Goal: Information Seeking & Learning: Find specific fact

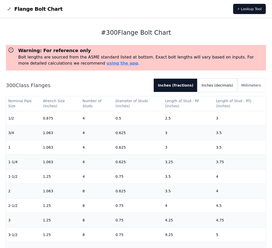
click at [228, 84] on button "Inches (decimals)" at bounding box center [217, 85] width 40 height 13
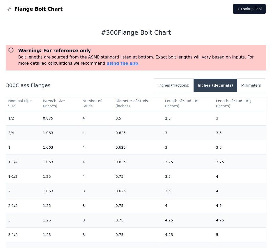
click at [224, 85] on button "Inches (decimals)" at bounding box center [215, 85] width 44 height 13
click at [180, 85] on button "Inches (fractions)" at bounding box center [173, 85] width 39 height 13
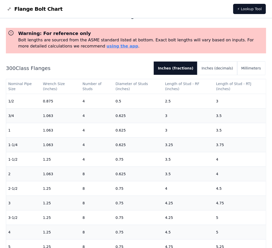
scroll to position [26, 0]
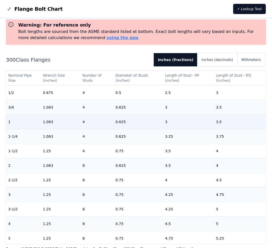
click at [118, 122] on td "0.625" at bounding box center [138, 121] width 50 height 15
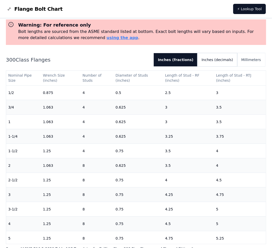
click at [219, 60] on button "Inches (decimals)" at bounding box center [217, 59] width 40 height 13
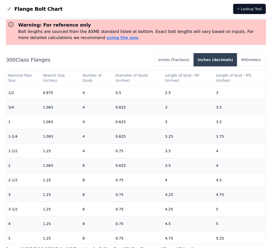
click at [215, 60] on button "Inches (decimals)" at bounding box center [215, 59] width 44 height 13
click at [181, 58] on button "Inches (fractions)" at bounding box center [173, 59] width 39 height 13
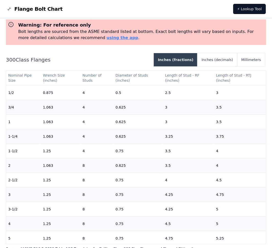
click at [181, 58] on button "Inches (fractions)" at bounding box center [176, 59] width 44 height 13
